Goal: Check status: Check status

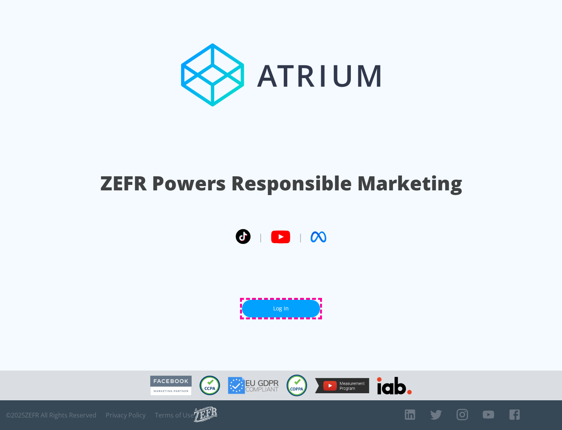
click at [281, 308] on link "Log In" at bounding box center [281, 309] width 78 height 18
